Goal: Task Accomplishment & Management: Manage account settings

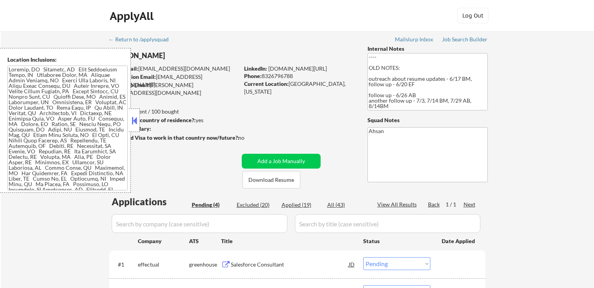
select select ""pending""
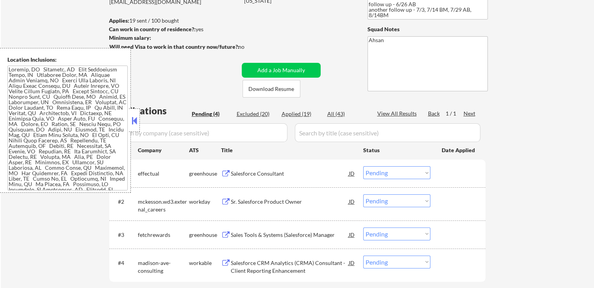
scroll to position [156, 0]
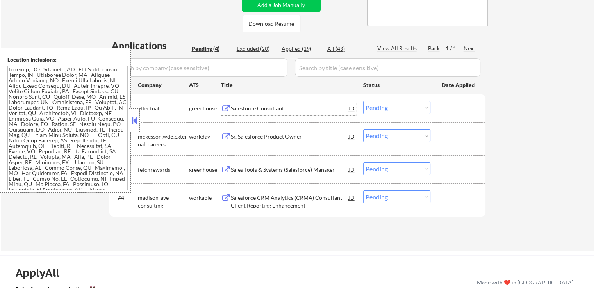
click at [256, 108] on div "Salesforce Consultant" at bounding box center [290, 109] width 118 height 8
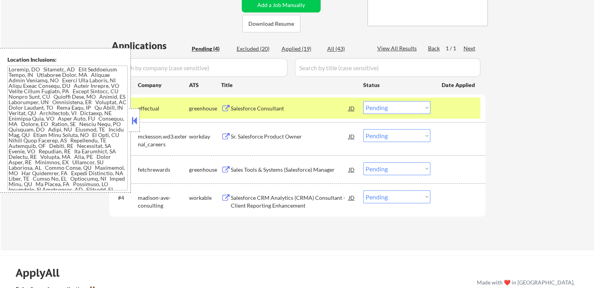
click at [244, 166] on div "Sales Tools & Systems (Salesforce) Manager" at bounding box center [290, 170] width 118 height 8
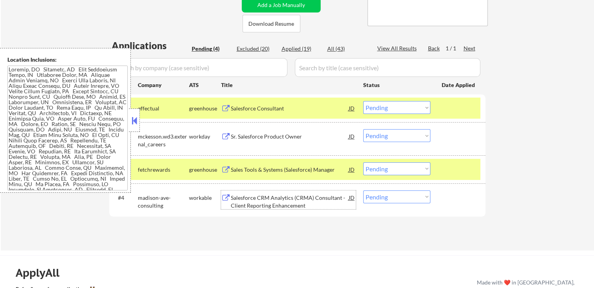
click at [245, 198] on div "Salesforce CRM Analytics (CRMA) Consultant - Client Reporting Enhancement" at bounding box center [290, 201] width 118 height 15
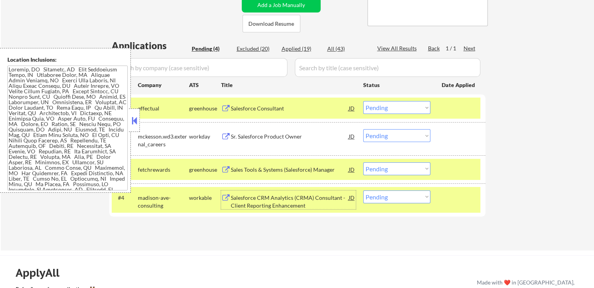
click at [397, 112] on select "Choose an option... Pending Applied Excluded (Questions) Excluded (Expired) Exc…" at bounding box center [396, 107] width 67 height 13
click at [363, 101] on select "Choose an option... Pending Applied Excluded (Questions) Excluded (Expired) Exc…" at bounding box center [396, 107] width 67 height 13
select select ""pending""
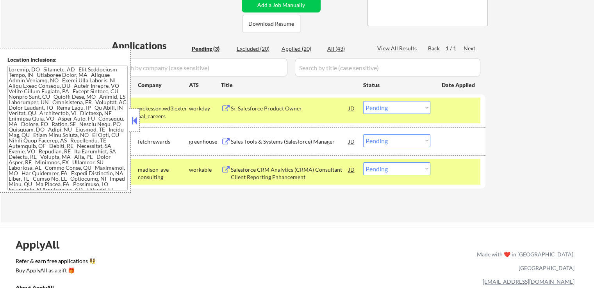
drag, startPoint x: 378, startPoint y: 137, endPoint x: 387, endPoint y: 145, distance: 11.7
click at [380, 137] on select "Choose an option... Pending Applied Excluded (Questions) Excluded (Expired) Exc…" at bounding box center [396, 140] width 67 height 13
click at [363, 134] on select "Choose an option... Pending Applied Excluded (Questions) Excluded (Expired) Exc…" at bounding box center [396, 140] width 67 height 13
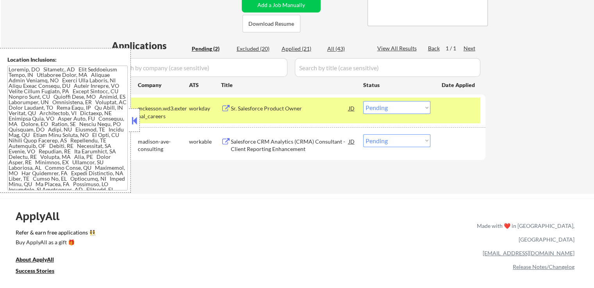
click at [261, 144] on div "Salesforce CRM Analytics (CRMA) Consultant - Client Reporting Enhancement" at bounding box center [290, 145] width 118 height 15
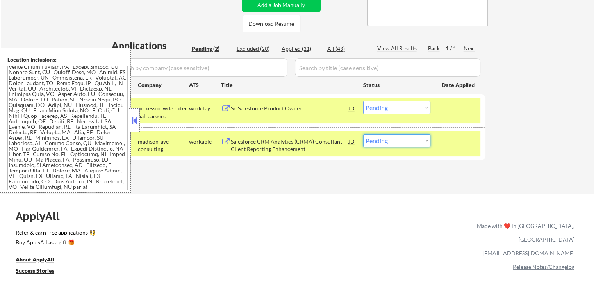
click at [402, 136] on select "Choose an option... Pending Applied Excluded (Questions) Excluded (Expired) Exc…" at bounding box center [396, 140] width 67 height 13
select select ""excluded""
click at [363, 134] on select "Choose an option... Pending Applied Excluded (Questions) Excluded (Expired) Exc…" at bounding box center [396, 140] width 67 height 13
click at [283, 108] on div "Sr. Salesforce Product Owner" at bounding box center [290, 109] width 118 height 8
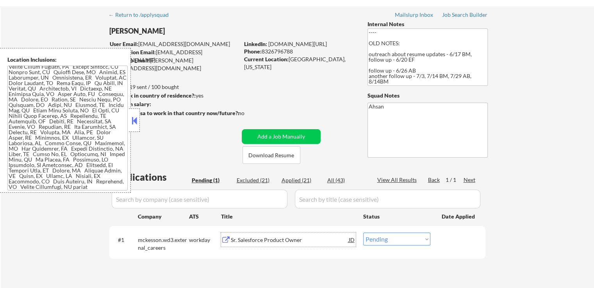
scroll to position [0, 0]
